Goal: Entertainment & Leisure: Consume media (video, audio)

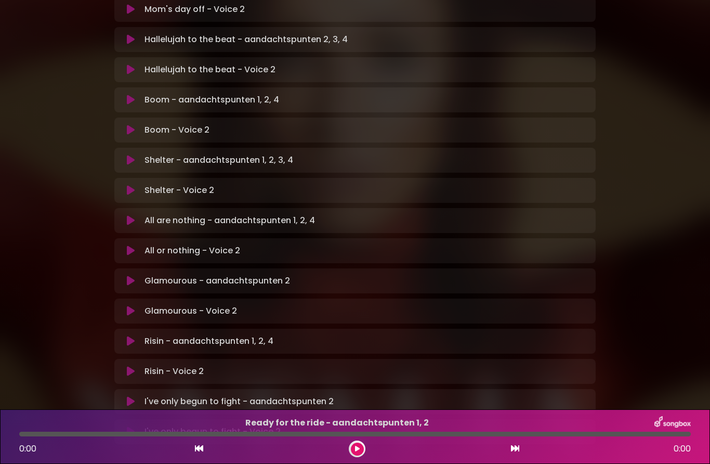
scroll to position [525, 0]
click at [138, 336] on button at bounding box center [131, 341] width 20 height 10
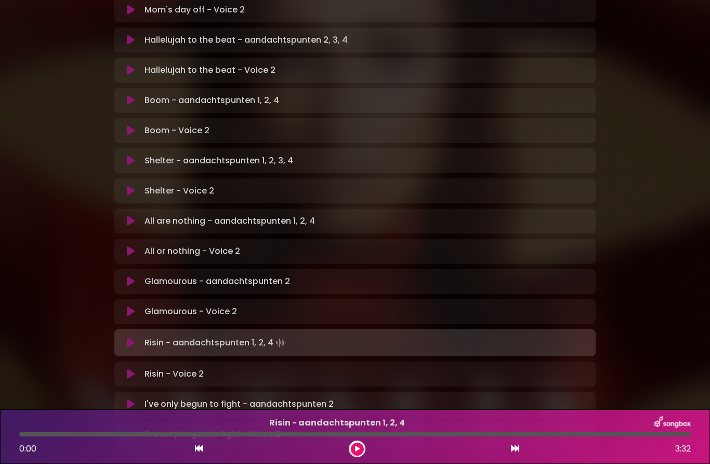
click at [385, 305] on div "Glamourous - Voice 2 Loading Track..." at bounding box center [364, 311] width 449 height 12
click at [140, 337] on button at bounding box center [131, 342] width 20 height 10
click at [133, 337] on icon at bounding box center [130, 342] width 7 height 10
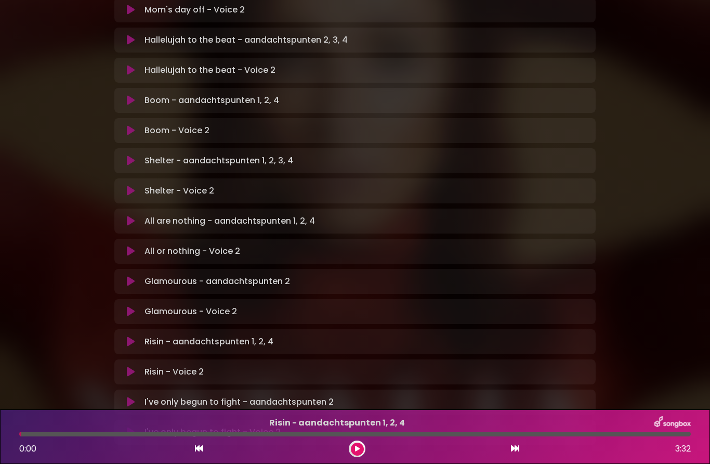
click at [137, 336] on button at bounding box center [131, 341] width 20 height 10
click at [128, 366] on icon at bounding box center [131, 371] width 8 height 10
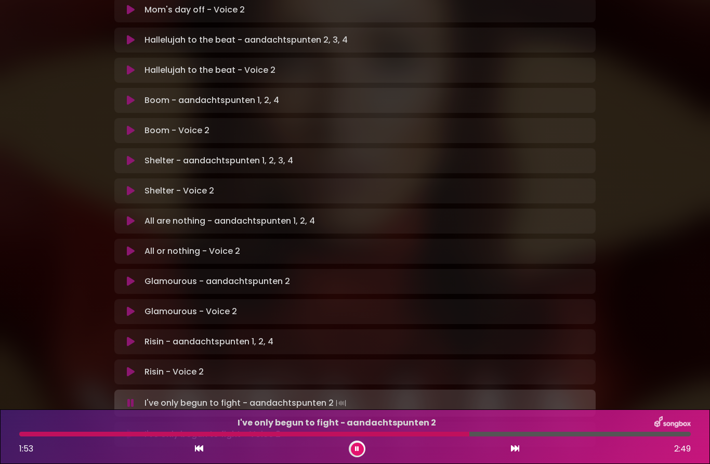
scroll to position [2, 0]
click at [398, 434] on div at bounding box center [245, 433] width 452 height 5
click at [339, 434] on div at bounding box center [214, 433] width 390 height 5
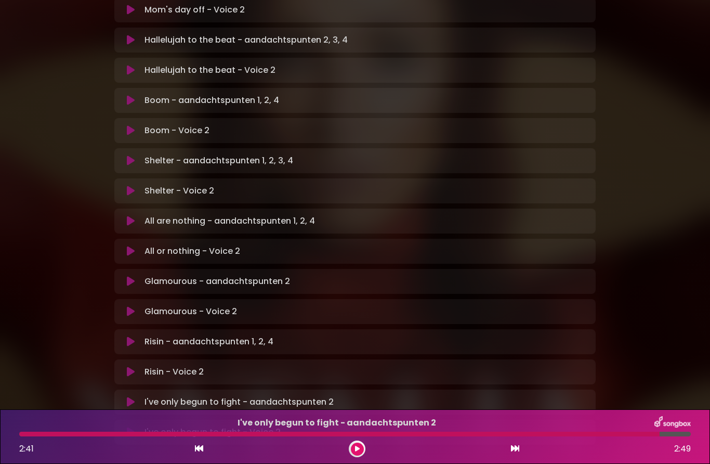
click at [363, 446] on button at bounding box center [357, 448] width 13 height 13
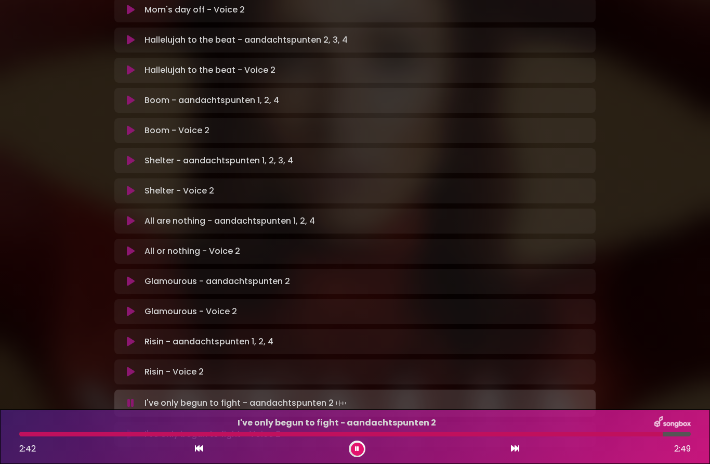
click at [361, 448] on button at bounding box center [357, 448] width 13 height 13
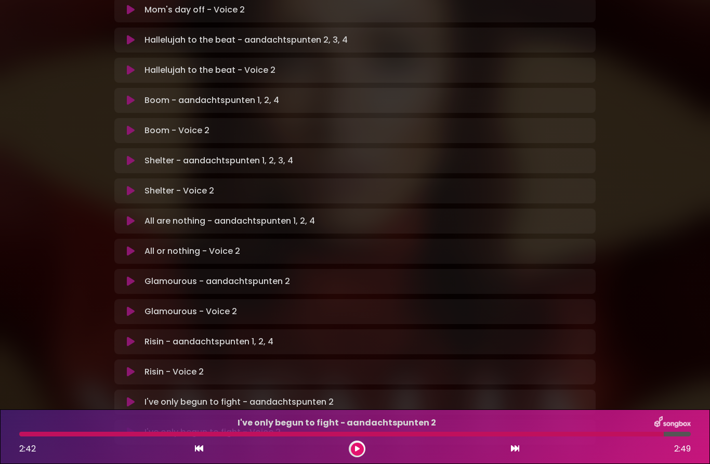
click at [359, 450] on icon at bounding box center [357, 449] width 5 height 6
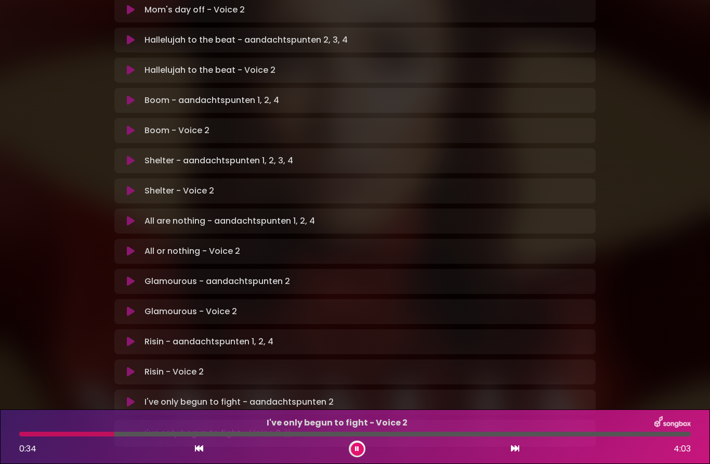
click at [357, 436] on div at bounding box center [355, 433] width 672 height 5
click at [357, 447] on icon at bounding box center [357, 449] width 4 height 6
click at [362, 444] on button at bounding box center [357, 448] width 13 height 13
